Goal: Task Accomplishment & Management: Use online tool/utility

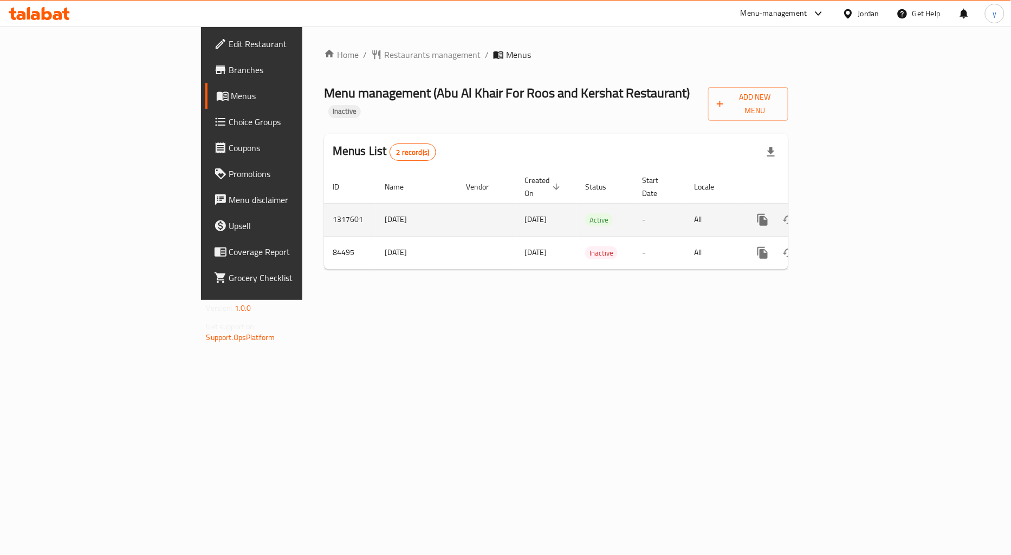
click at [847, 213] on icon "enhanced table" at bounding box center [840, 219] width 13 height 13
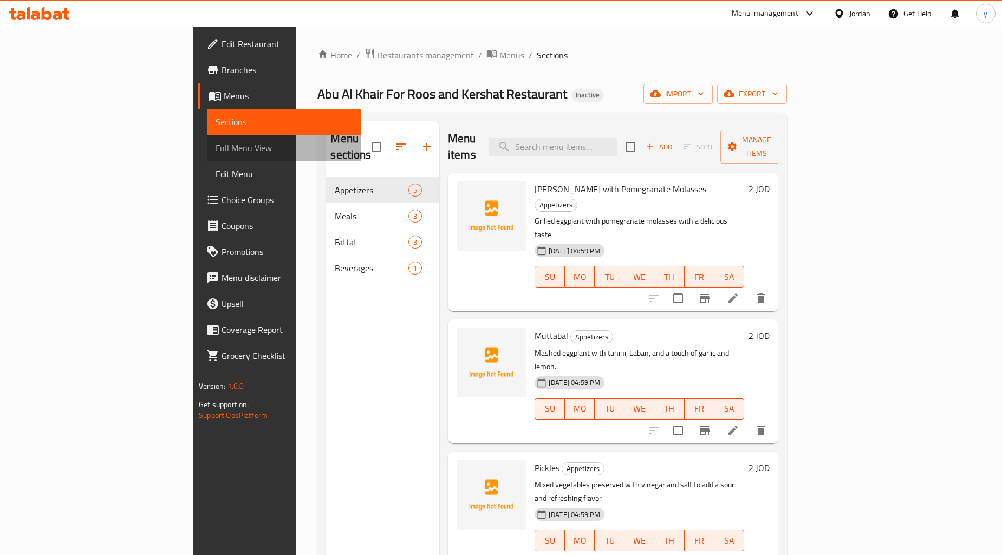
click at [216, 143] on span "Full Menu View" at bounding box center [284, 147] width 137 height 13
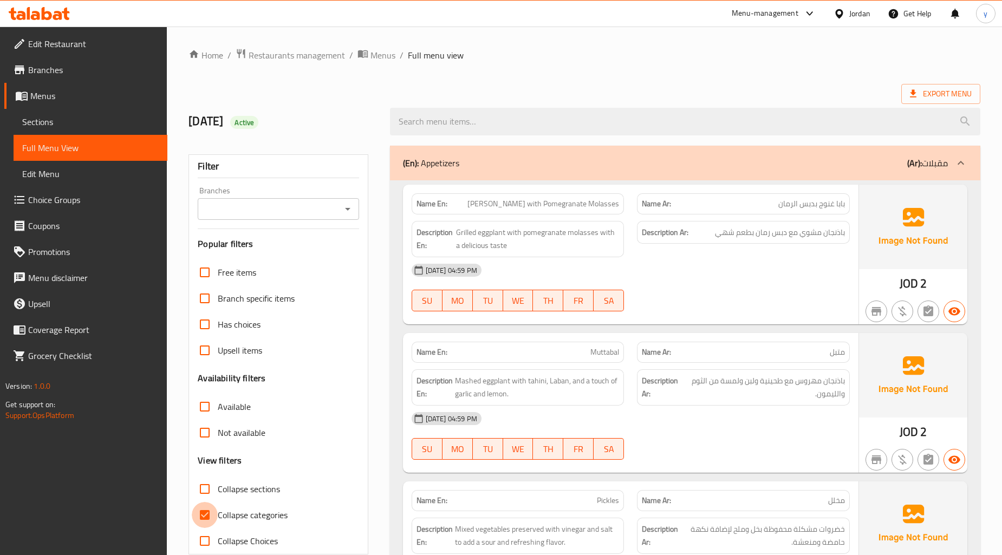
click at [212, 517] on input "Collapse categories" at bounding box center [205, 515] width 26 height 26
checkbox input "false"
click at [927, 95] on span "Export Menu" at bounding box center [941, 94] width 62 height 14
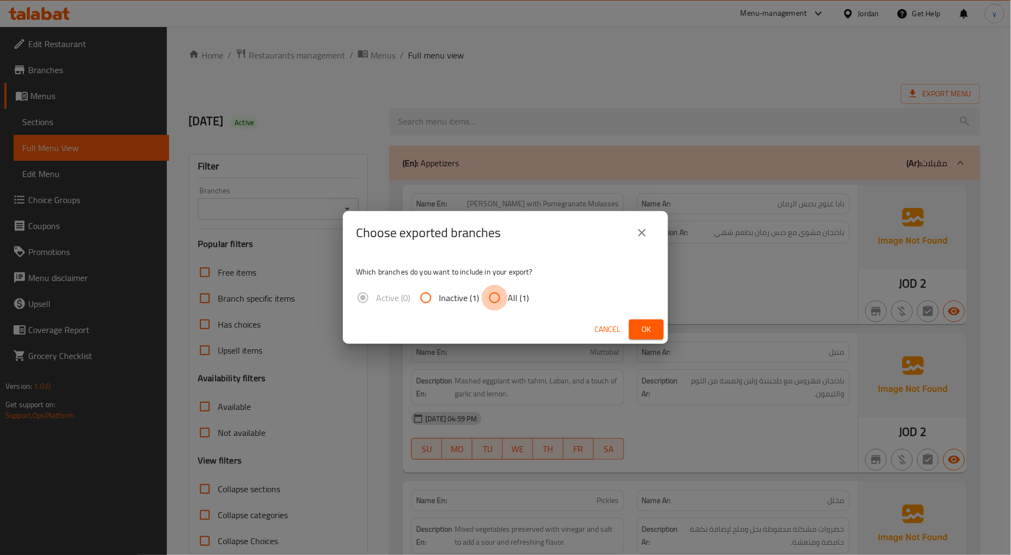
click at [493, 293] on input "All (1)" at bounding box center [495, 298] width 26 height 26
radio input "true"
click at [642, 329] on span "Ok" at bounding box center [646, 330] width 17 height 14
